Goal: Information Seeking & Learning: Learn about a topic

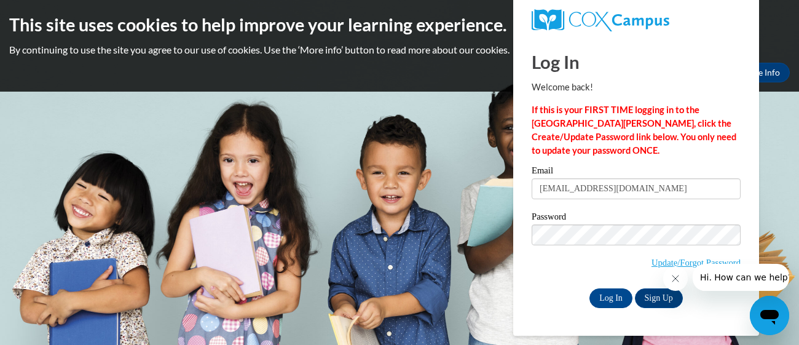
type input "katrinaholley93@icloud.com"
click at [589, 288] on input "Log In" at bounding box center [610, 298] width 43 height 20
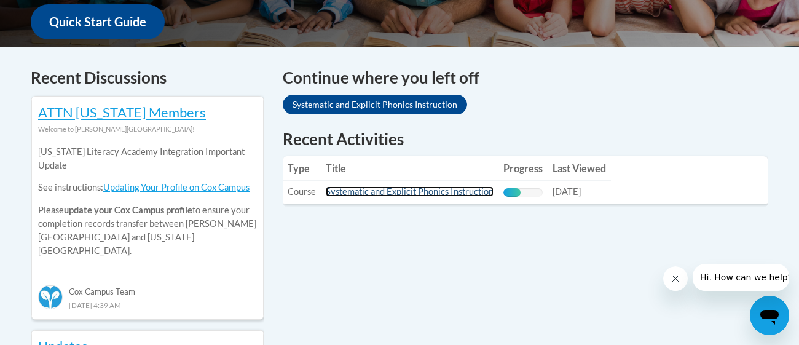
click at [443, 195] on link "Systematic and Explicit Phonics Instruction" at bounding box center [410, 191] width 168 height 10
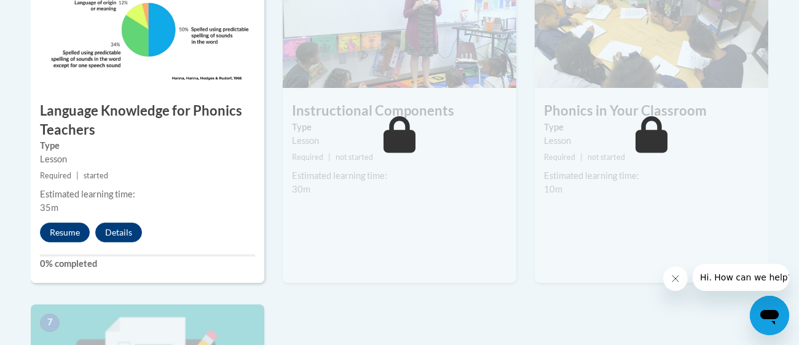
scroll to position [769, 0]
click at [65, 226] on button "Resume" at bounding box center [65, 232] width 50 height 20
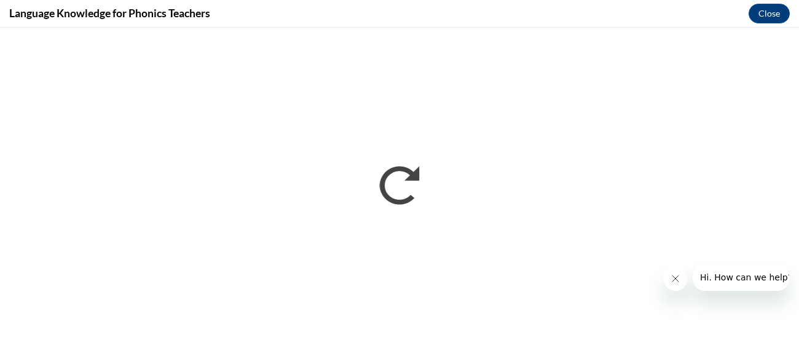
scroll to position [0, 0]
